Goal: Task Accomplishment & Management: Complete application form

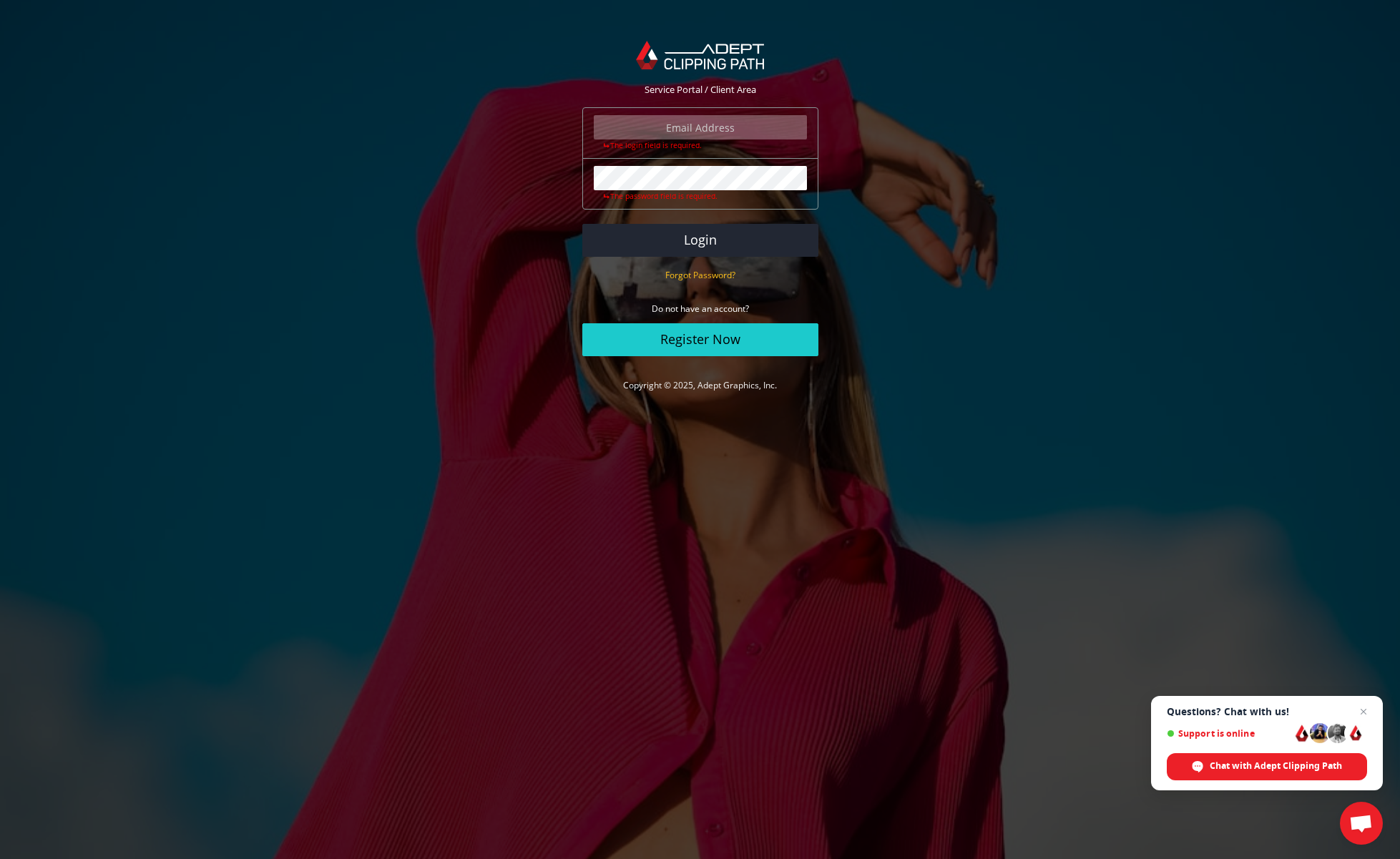
type input "[PERSON_NAME][EMAIL_ADDRESS][DOMAIN_NAME]"
click at [699, 238] on button "Login" at bounding box center [700, 240] width 236 height 32
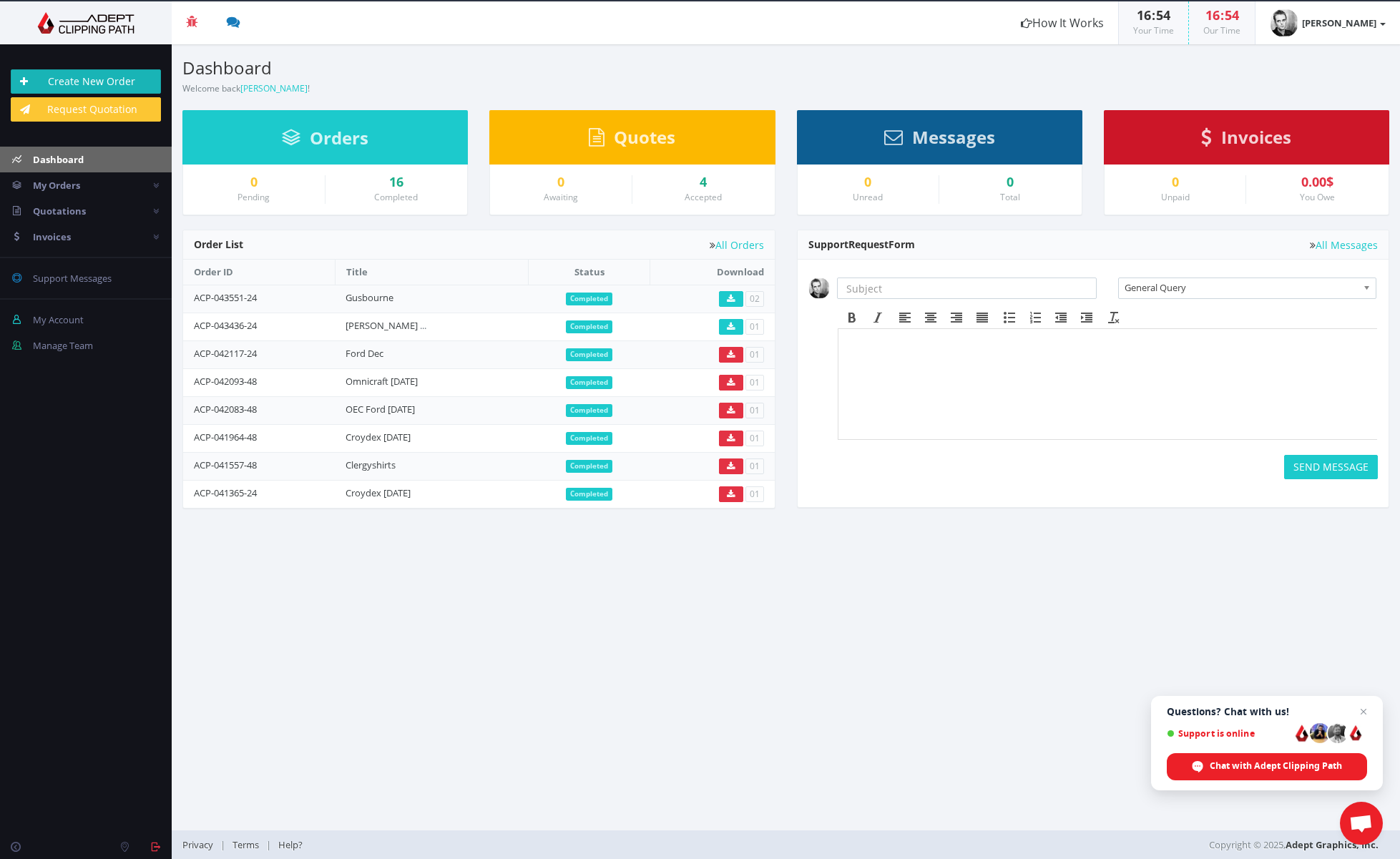
click at [124, 79] on link "Create New Order" at bounding box center [85, 82] width 150 height 25
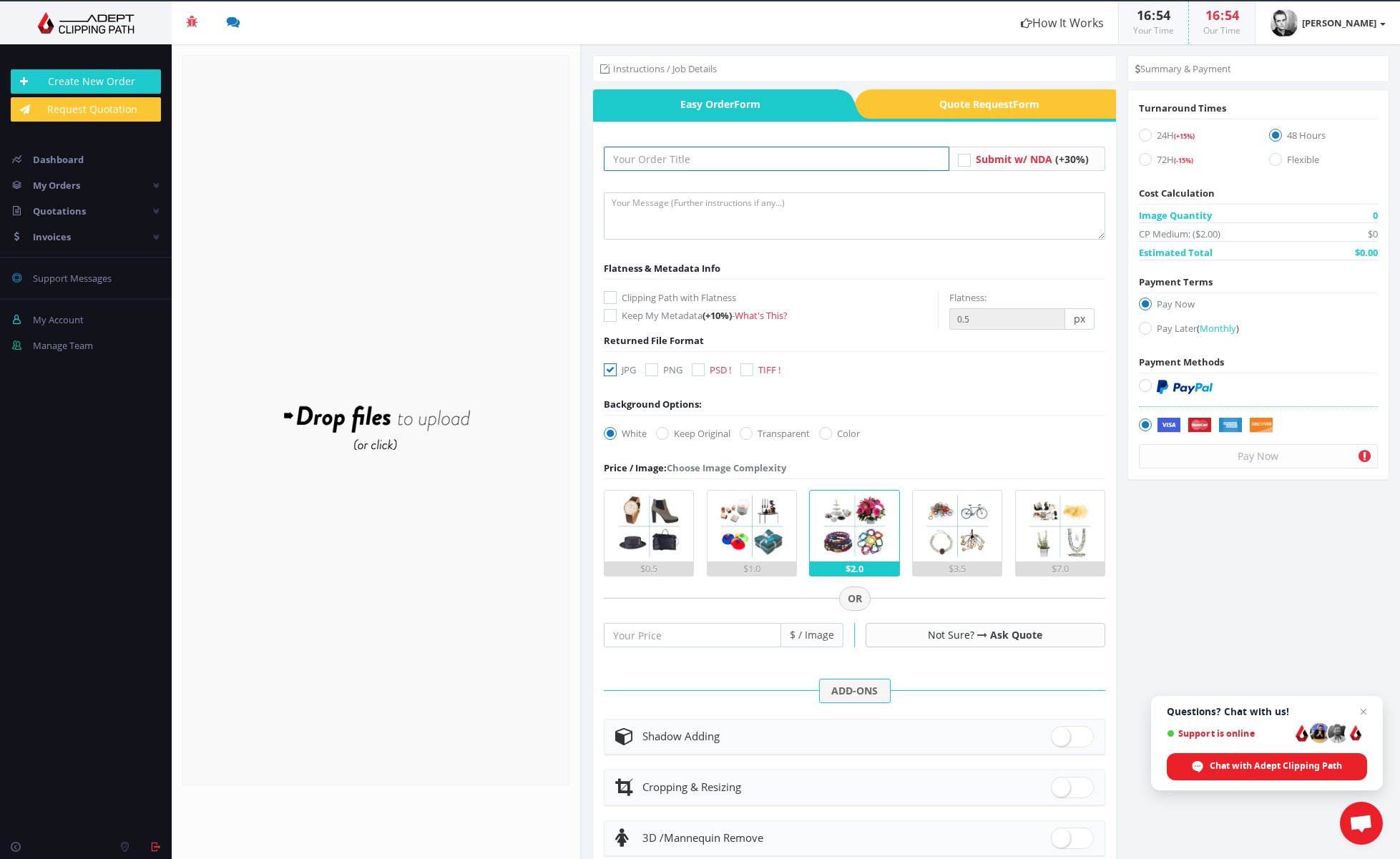
click at [641, 159] on input "text" at bounding box center [776, 159] width 344 height 25
type input "Croydex [DATE] pt1"
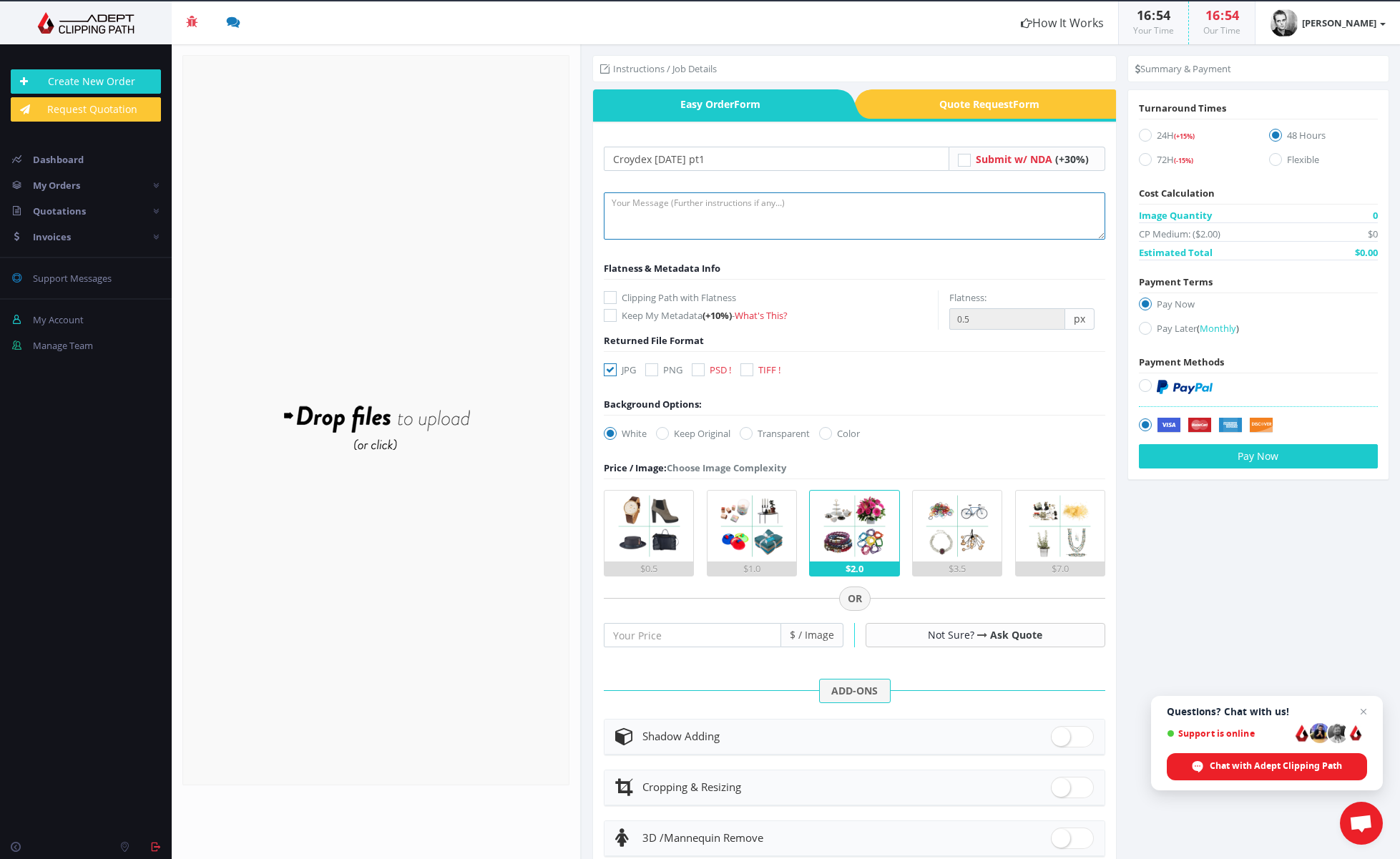
click at [645, 210] on textarea at bounding box center [854, 216] width 501 height 47
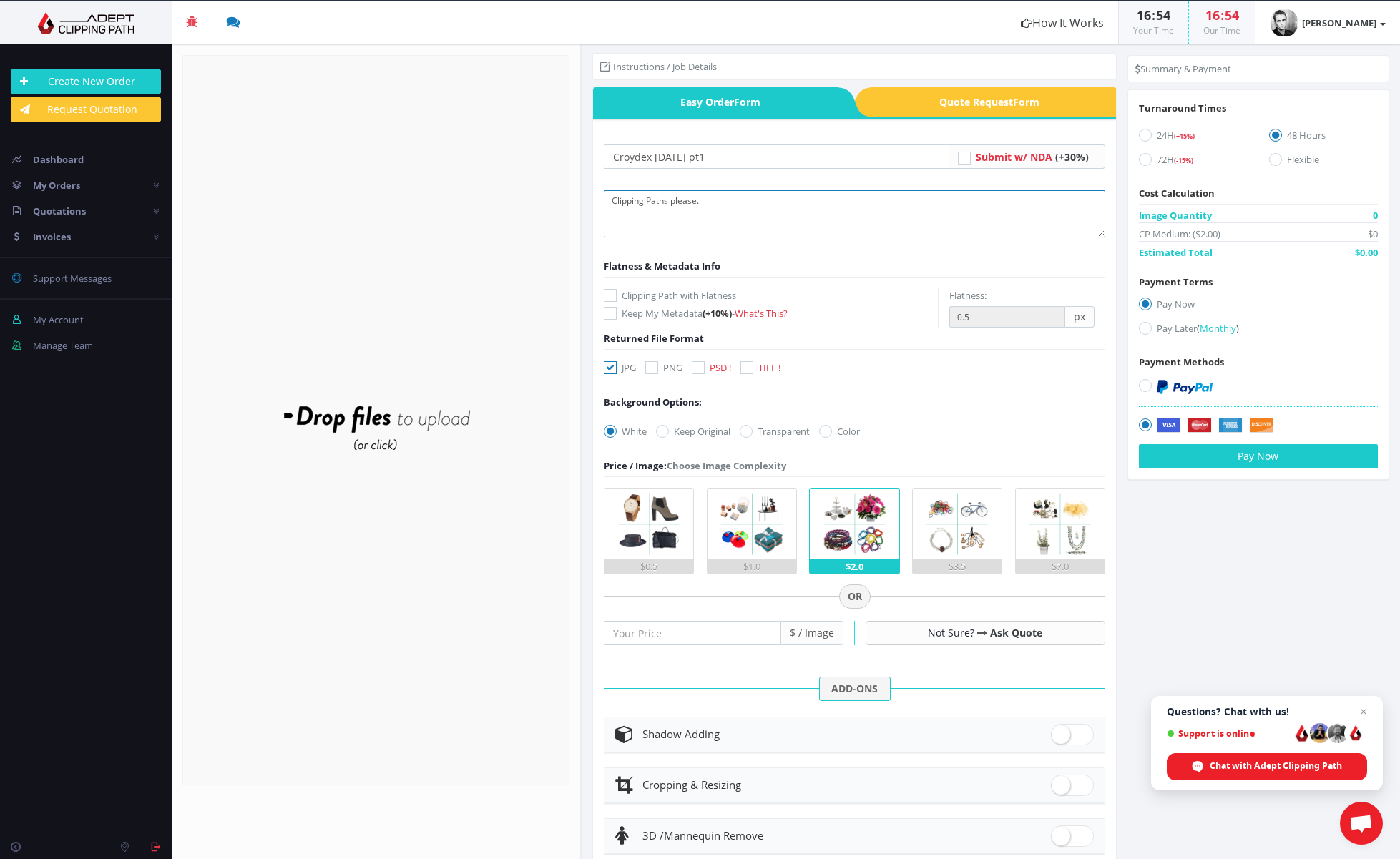
type textarea "Clipping Paths please."
click at [668, 430] on icon at bounding box center [662, 431] width 13 height 13
click at [668, 430] on input "Keep Original" at bounding box center [664, 431] width 10 height 10
radio input "true"
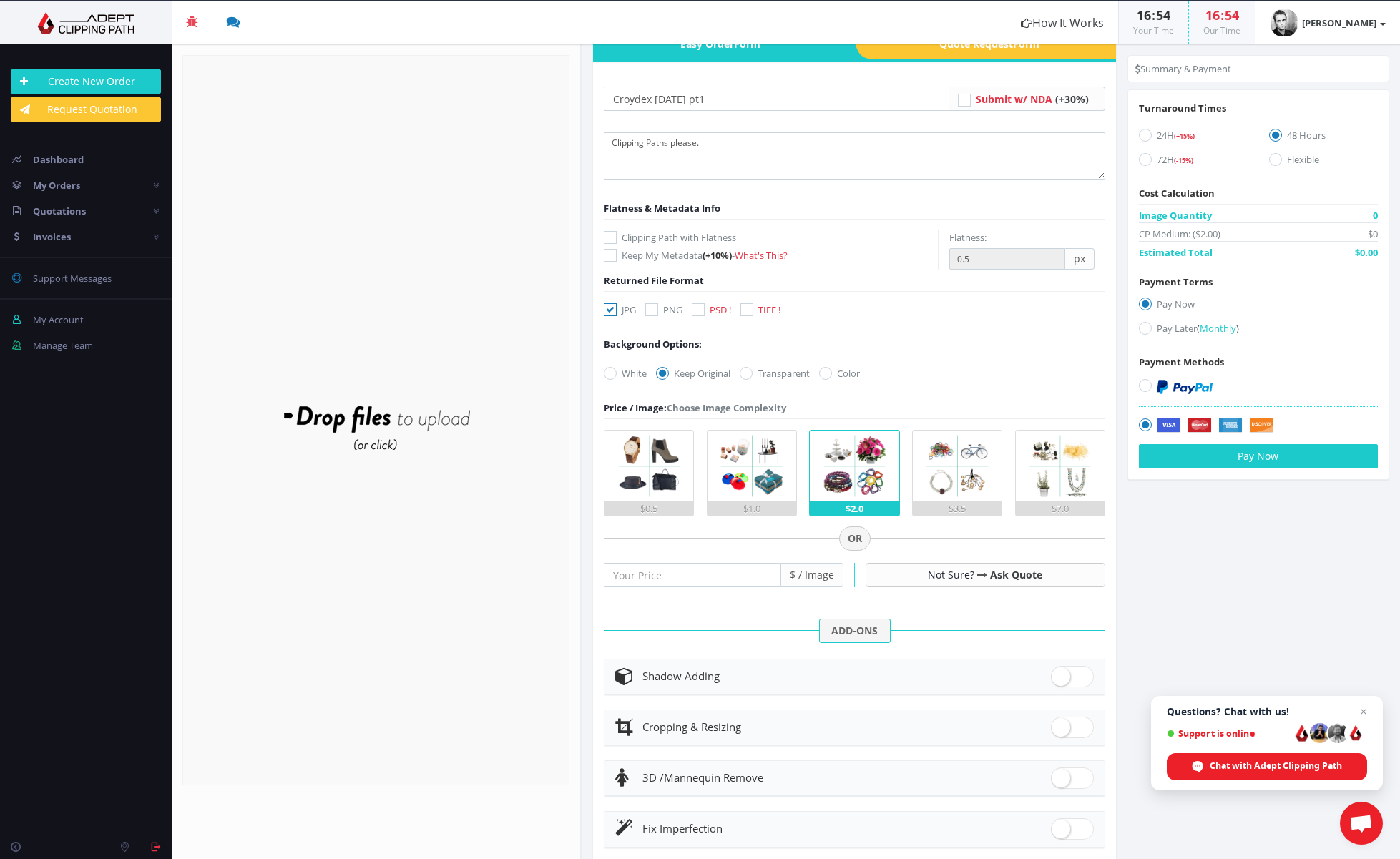
scroll to position [62, 0]
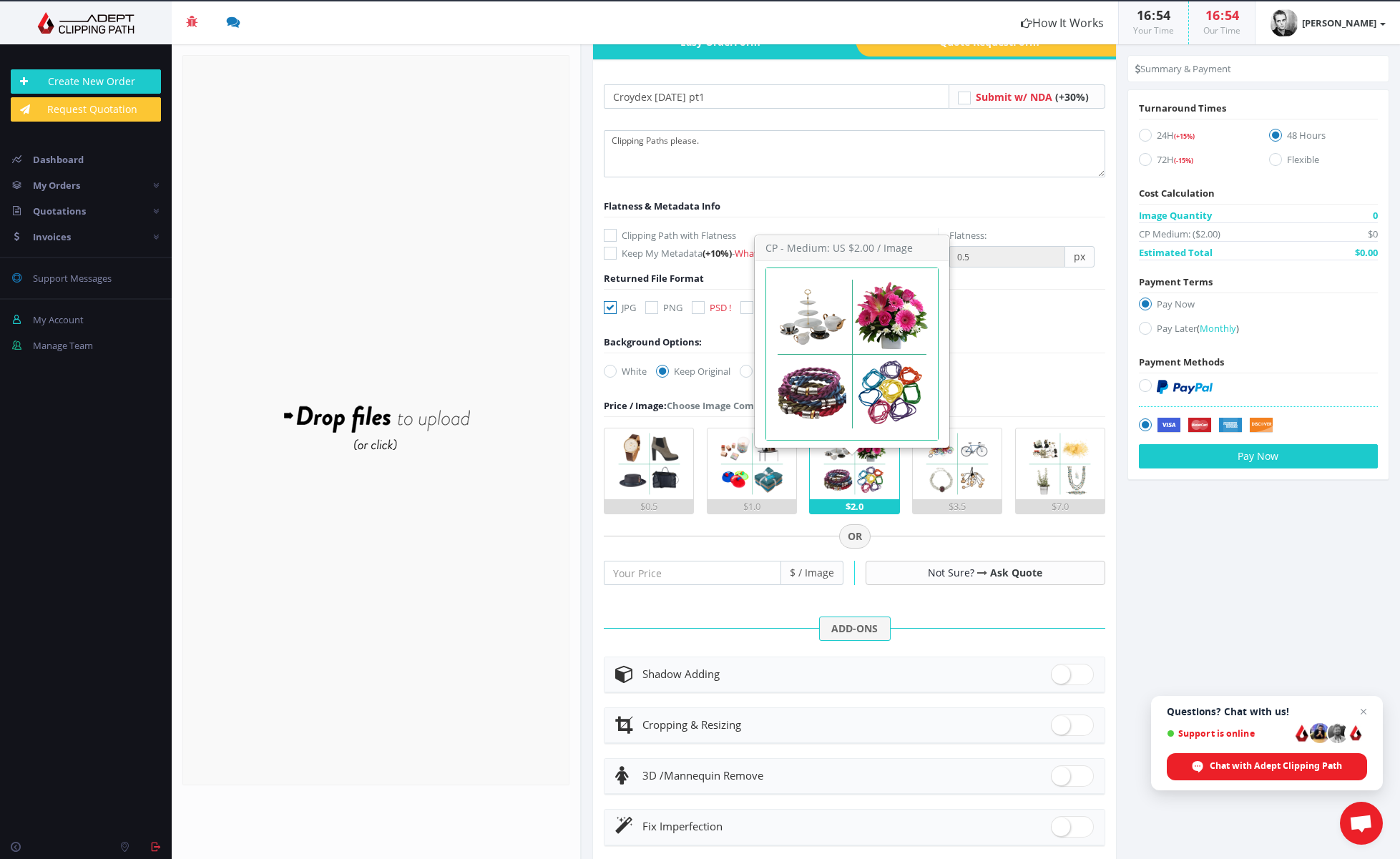
click at [849, 479] on img at bounding box center [854, 464] width 71 height 71
click at [0, 0] on input "$2.0" at bounding box center [0, 0] width 0 height 0
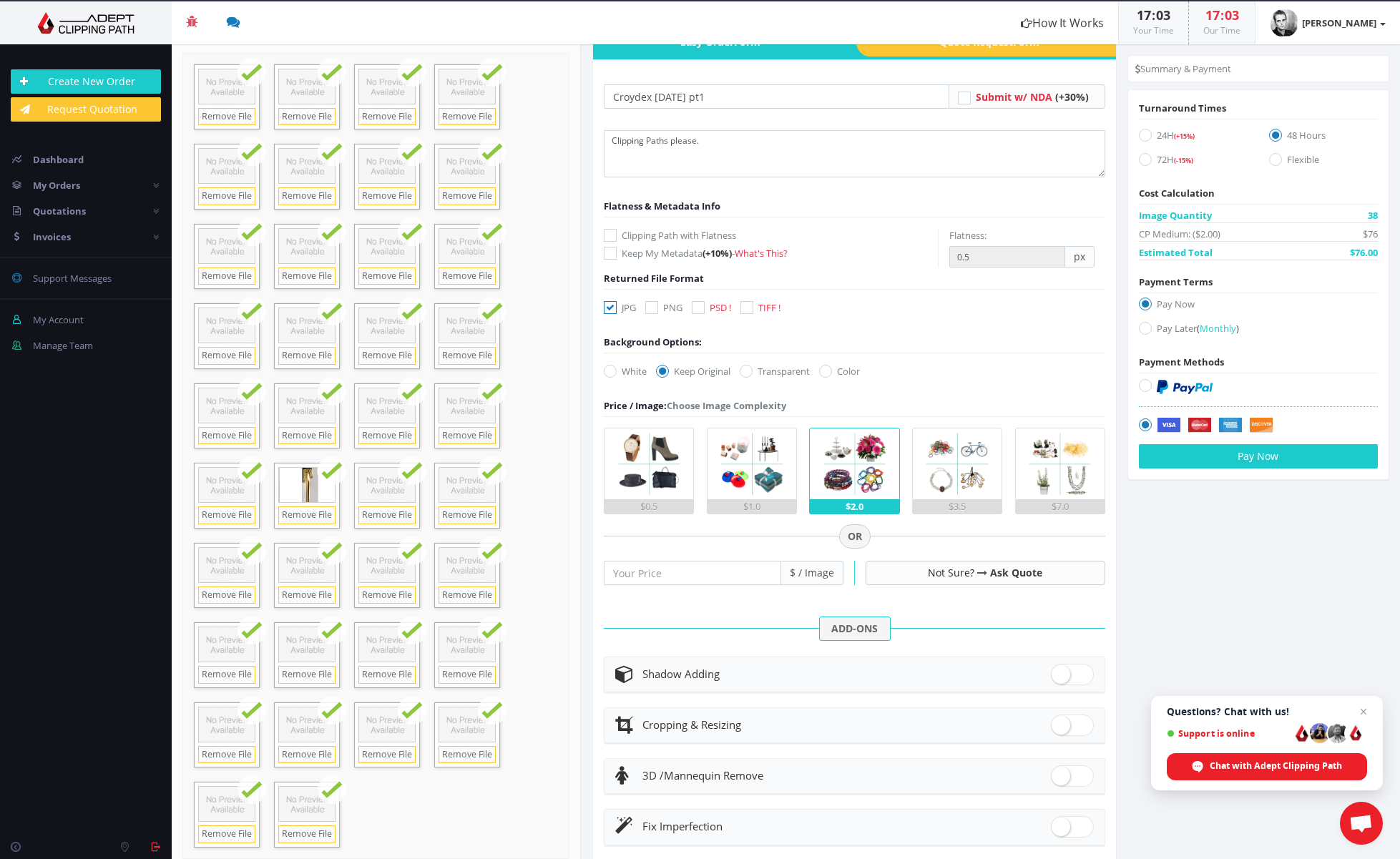
scroll to position [6, 0]
click at [1138, 326] on icon at bounding box center [1144, 328] width 13 height 13
click at [1142, 326] on input "Pay Later ( Monthly )" at bounding box center [1146, 328] width 10 height 10
radio input "true"
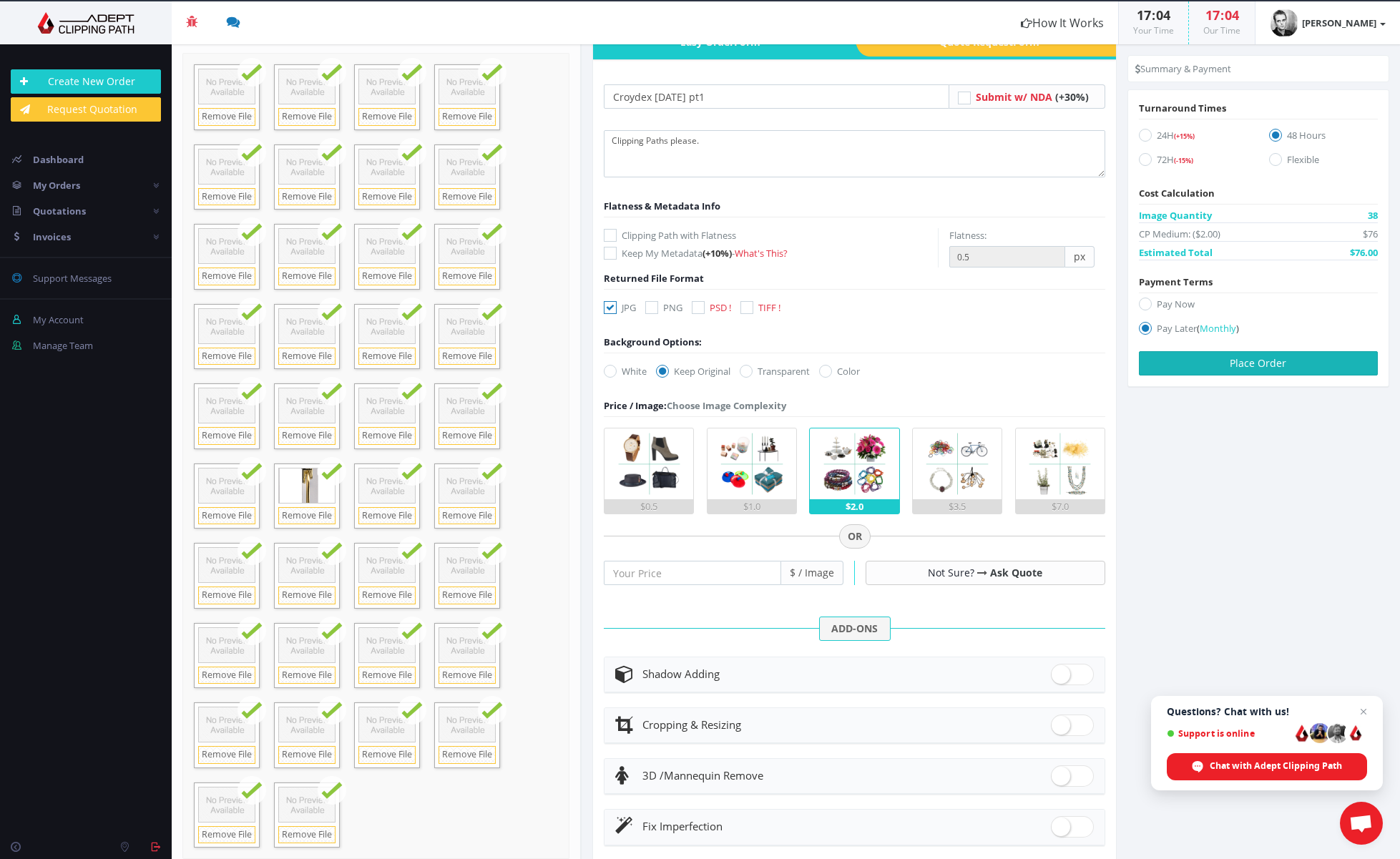
click at [1251, 364] on button "Place Order" at bounding box center [1258, 364] width 239 height 25
